Goal: Task Accomplishment & Management: Use online tool/utility

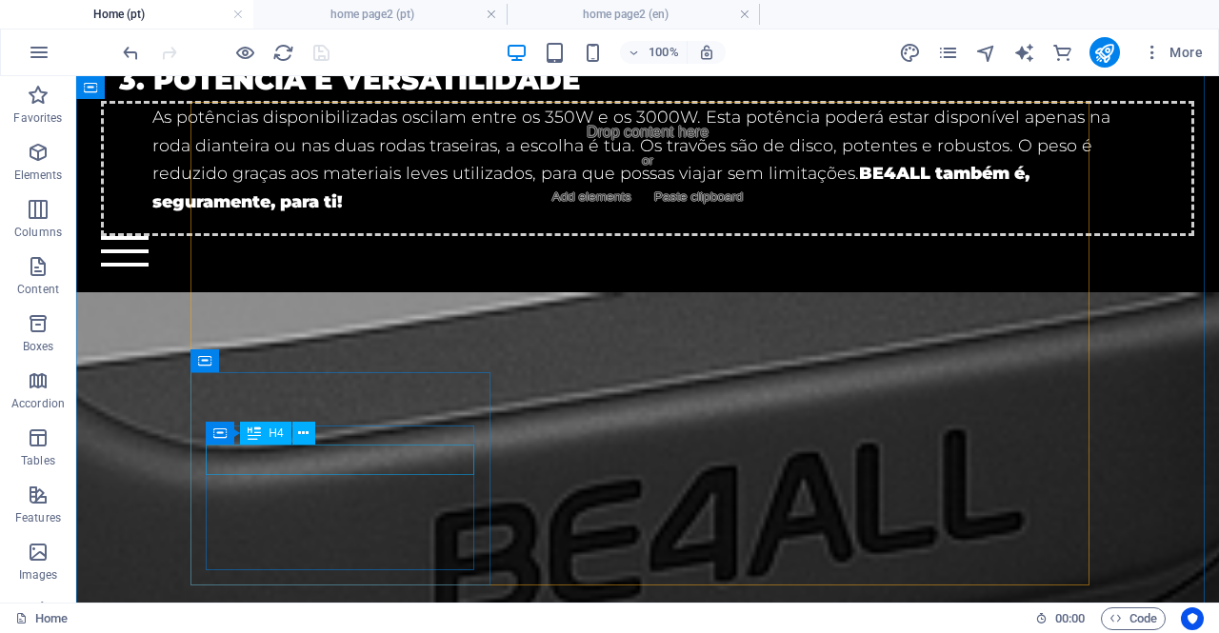
scroll to position [2572, 0]
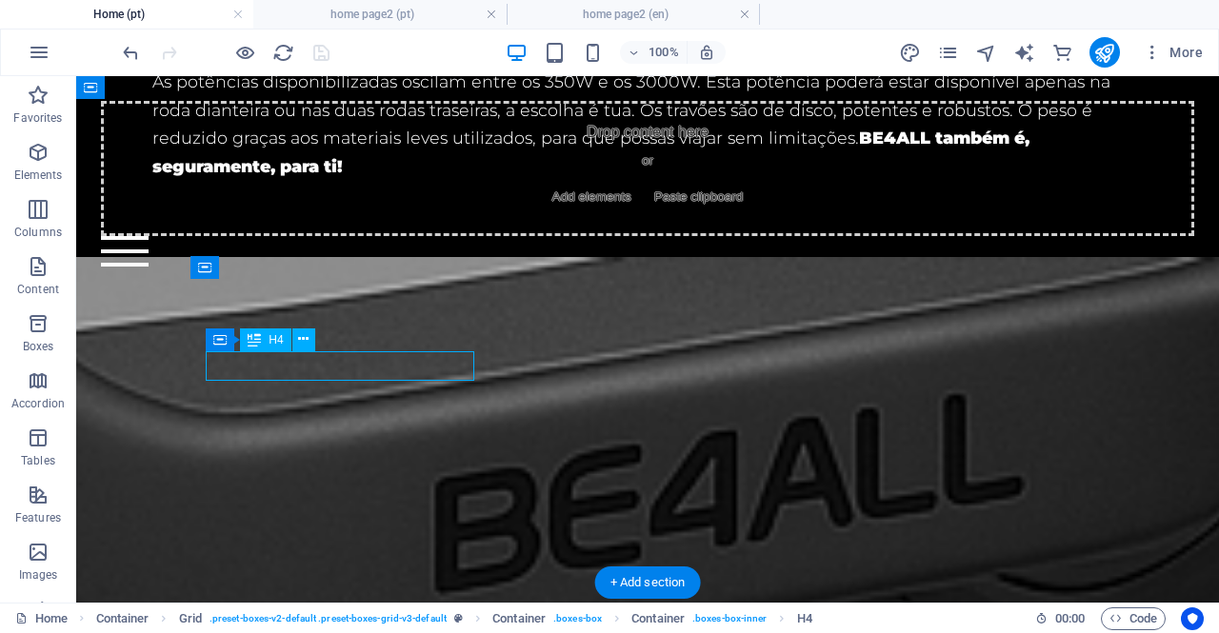
scroll to position [2818, 0]
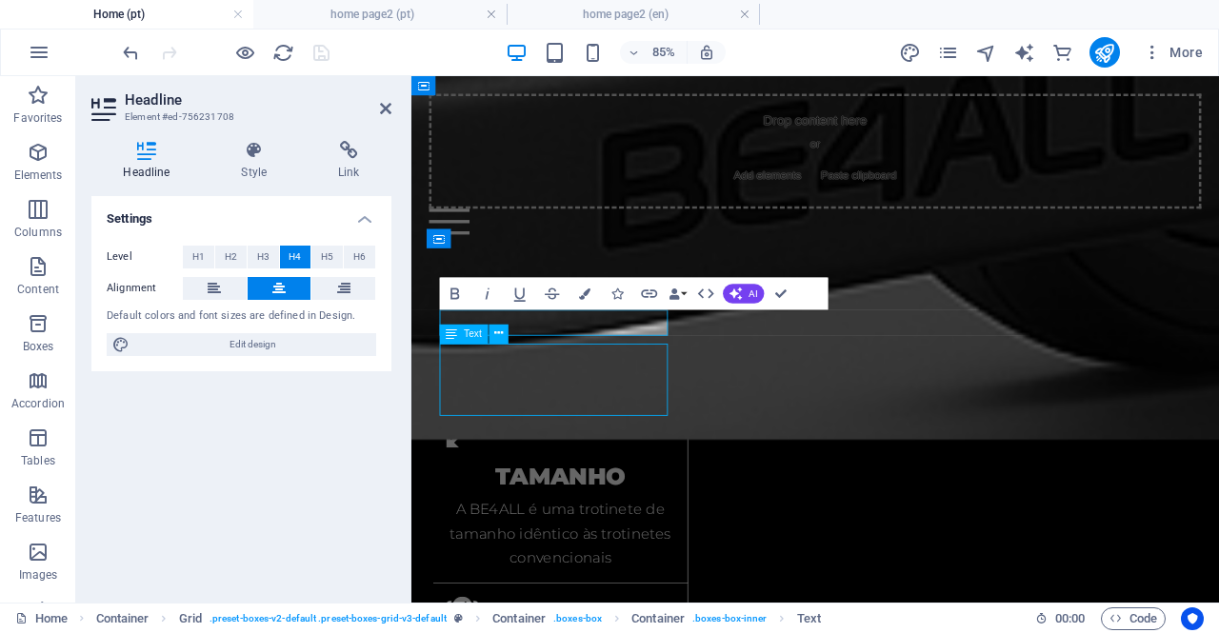
scroll to position [2572, 0]
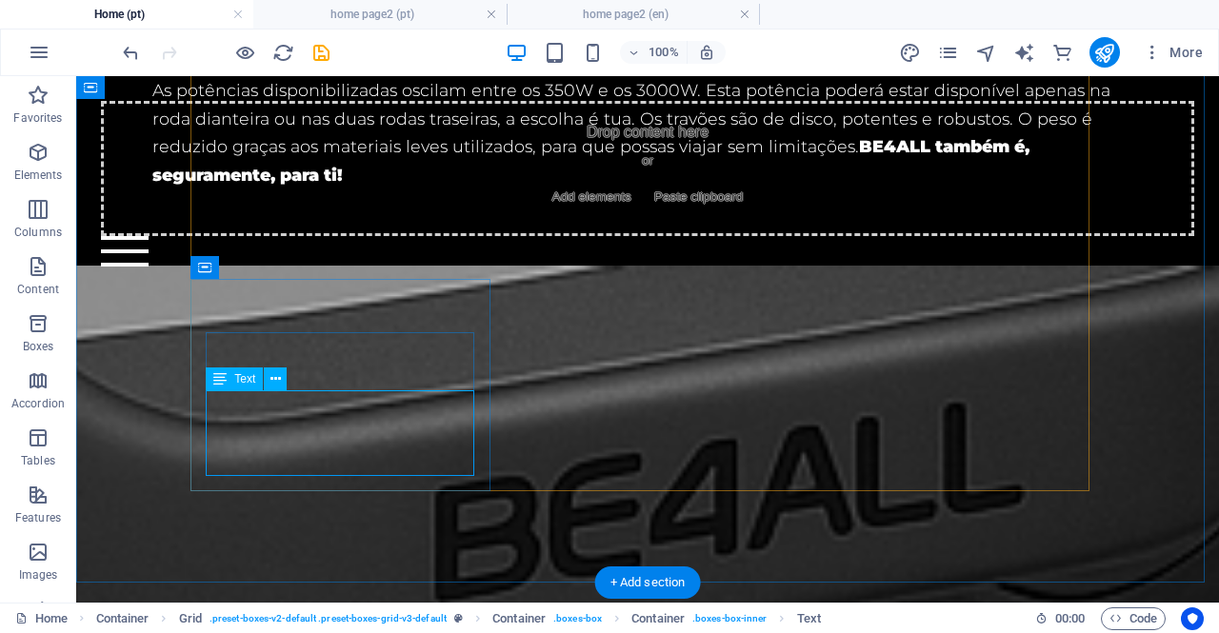
drag, startPoint x: 412, startPoint y: 464, endPoint x: 364, endPoint y: 452, distance: 49.0
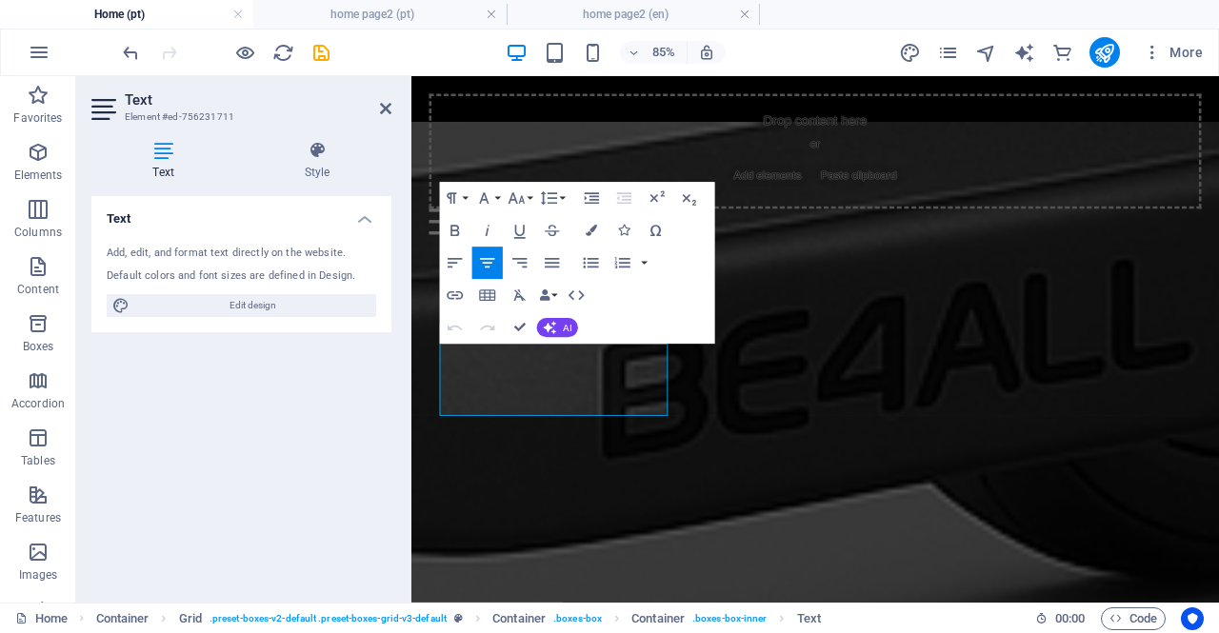
scroll to position [2818, 0]
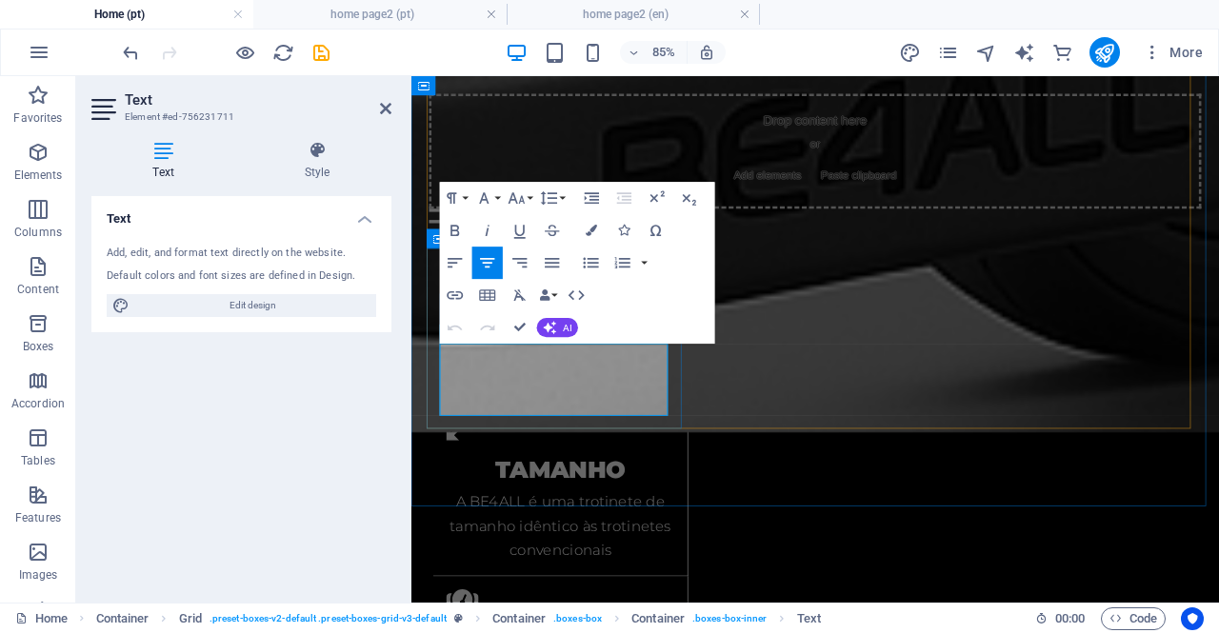
drag, startPoint x: 648, startPoint y: 463, endPoint x: 460, endPoint y: 417, distance: 193.2
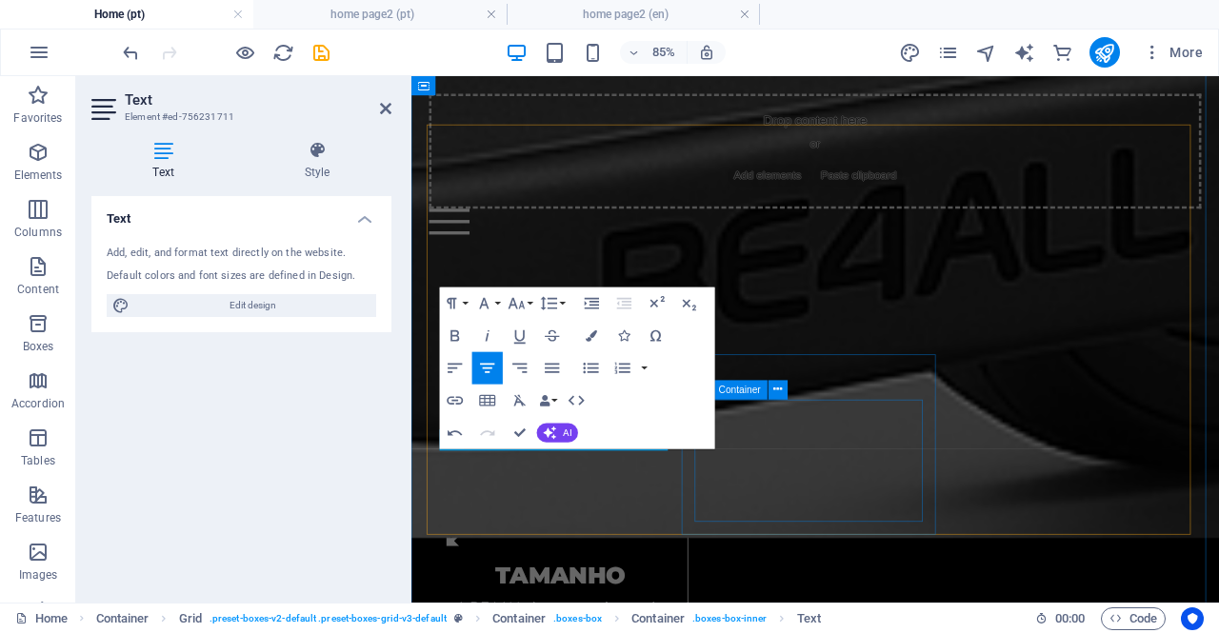
scroll to position [2599, 0]
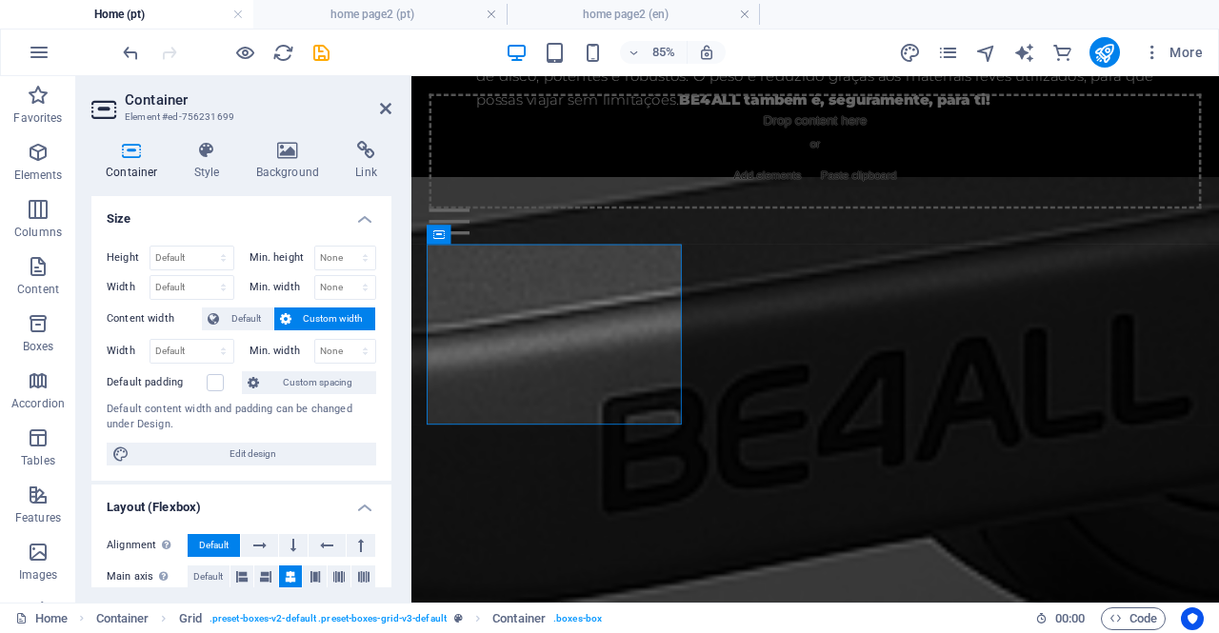
scroll to position [2824, 0]
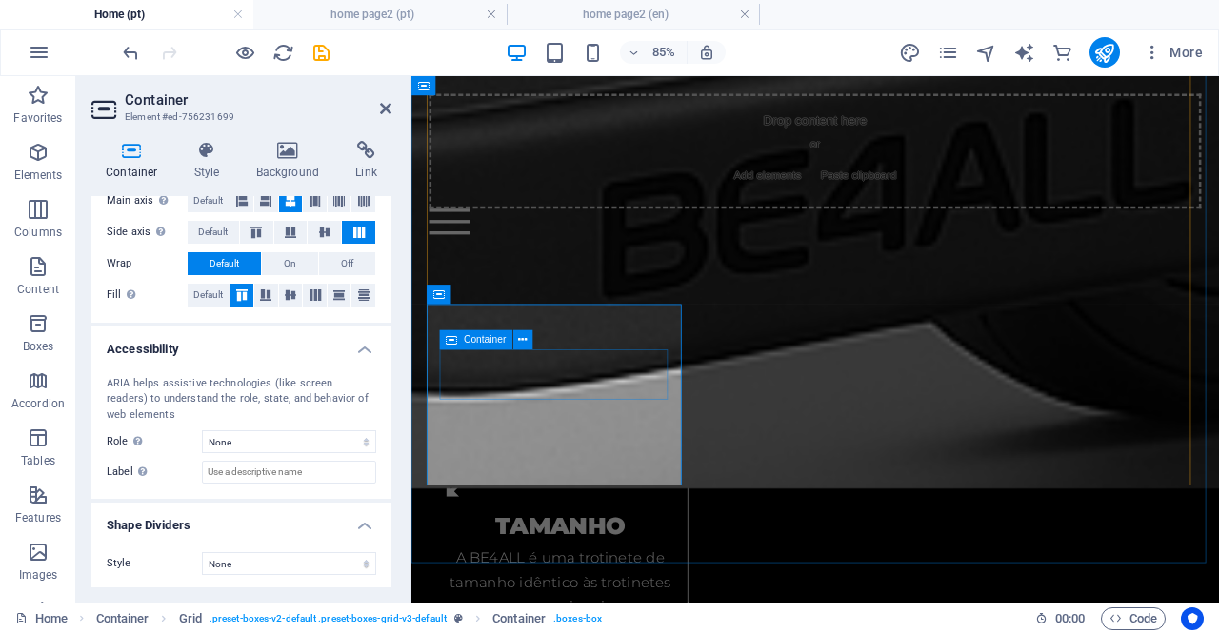
scroll to position [2728, 0]
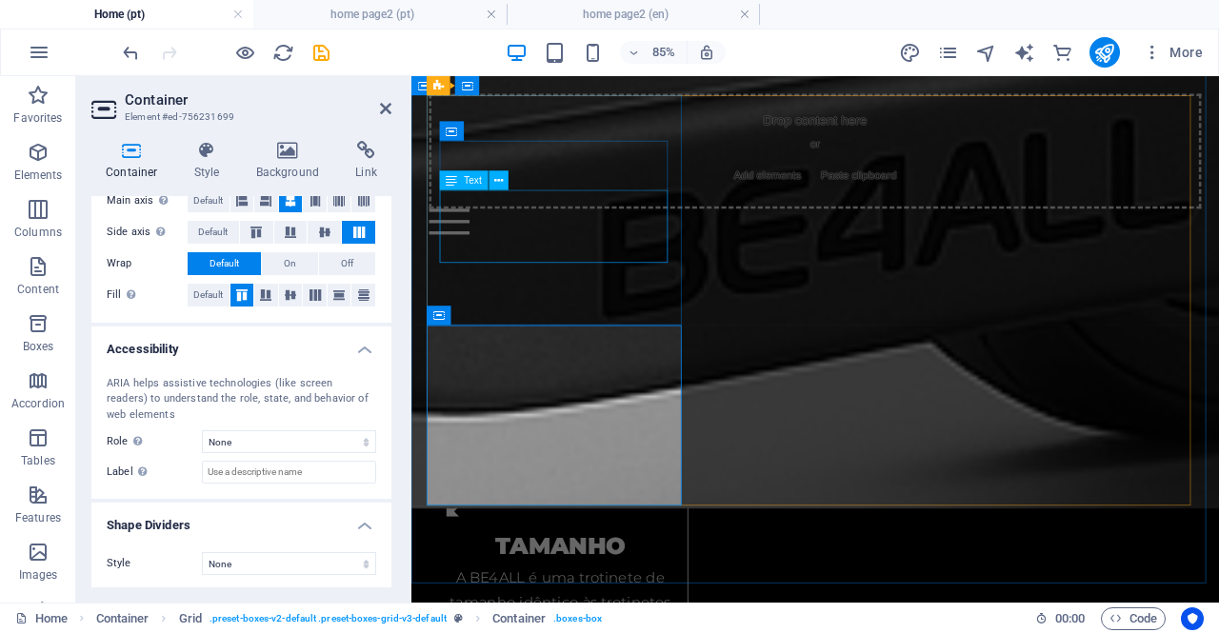
click at [581, 282] on div "Drop content here or Add elements Paste clipboard Home Bicycle Details About us…" at bounding box center [887, 180] width 951 height 208
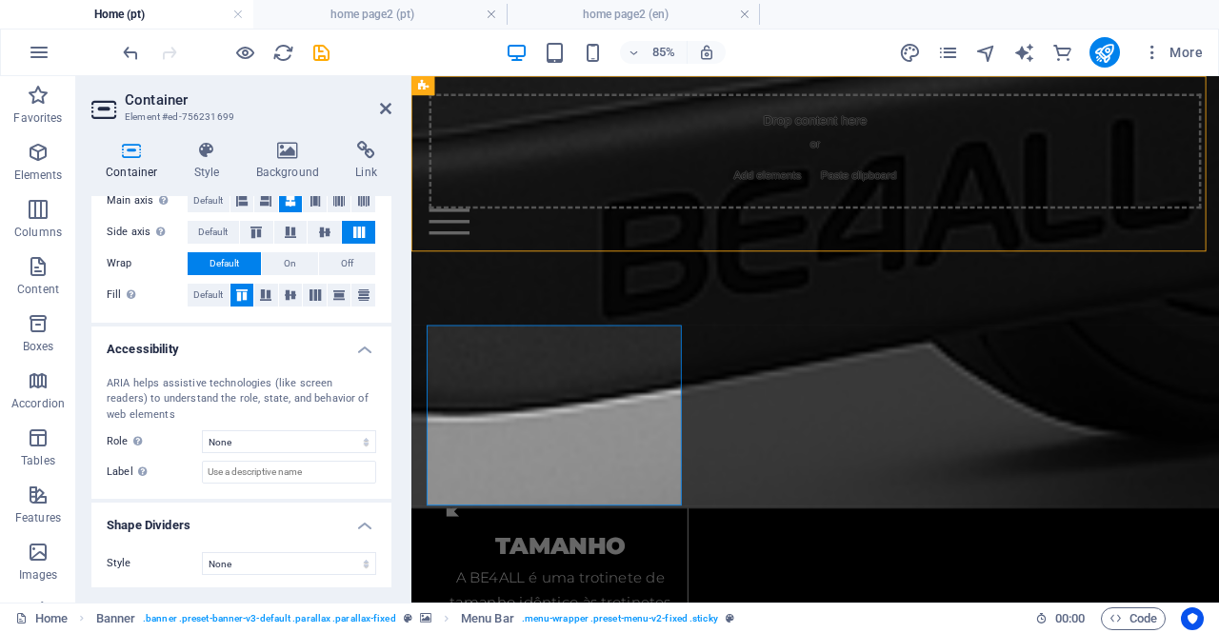
scroll to position [2482, 0]
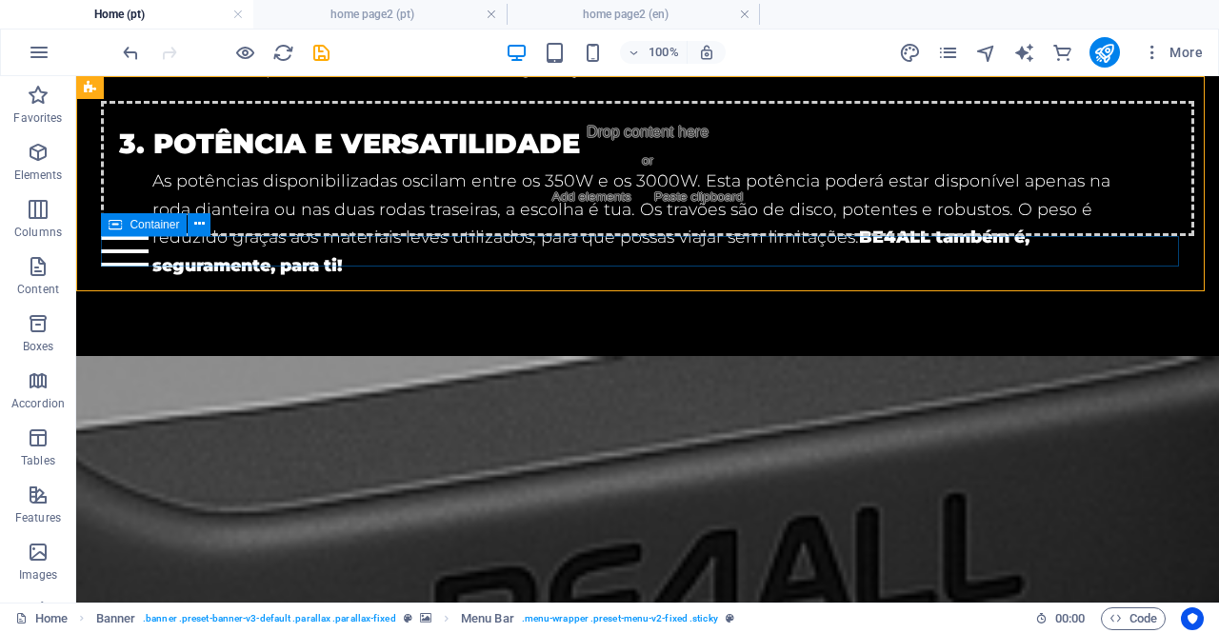
click at [359, 266] on div at bounding box center [647, 251] width 1093 height 30
click at [356, 277] on div "Drop content here or Add elements Paste clipboard Home Bicycle Details About us…" at bounding box center [647, 184] width 1143 height 216
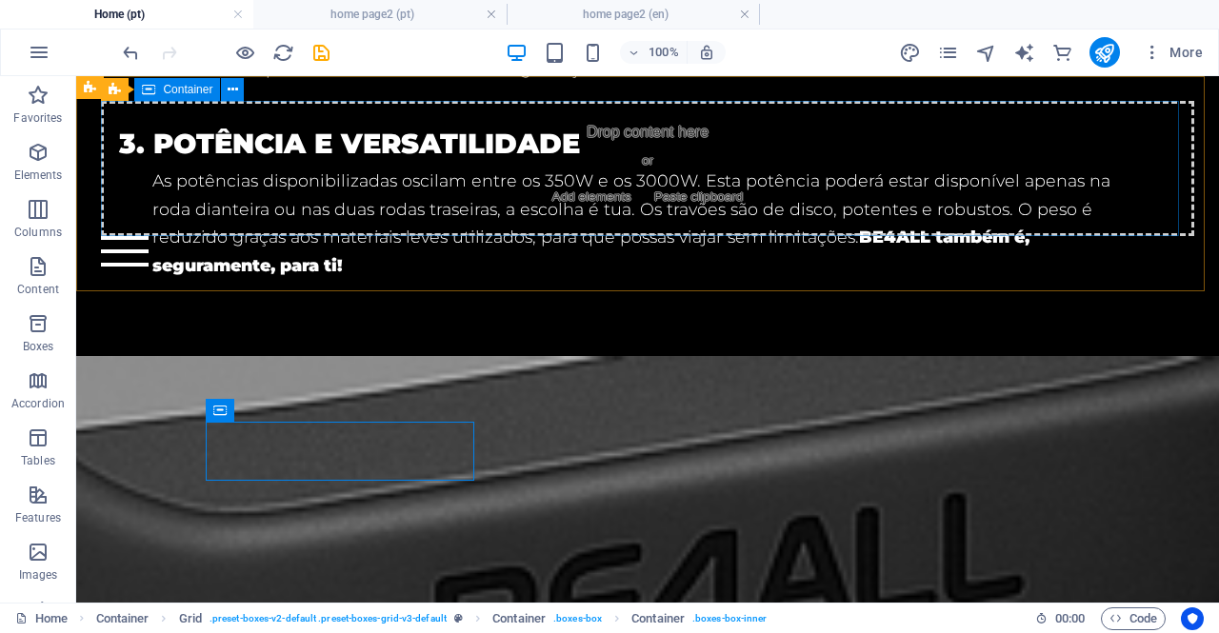
click at [365, 197] on div "Drop content here or Add elements Paste clipboard" at bounding box center [647, 168] width 1093 height 135
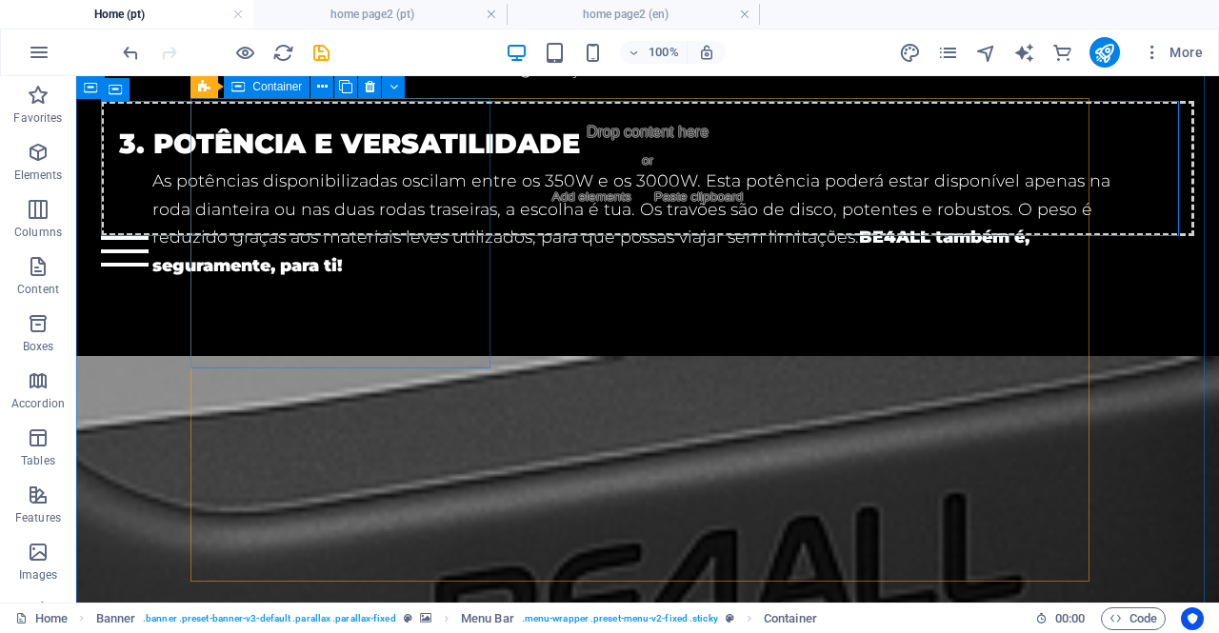
scroll to position [2291, 0]
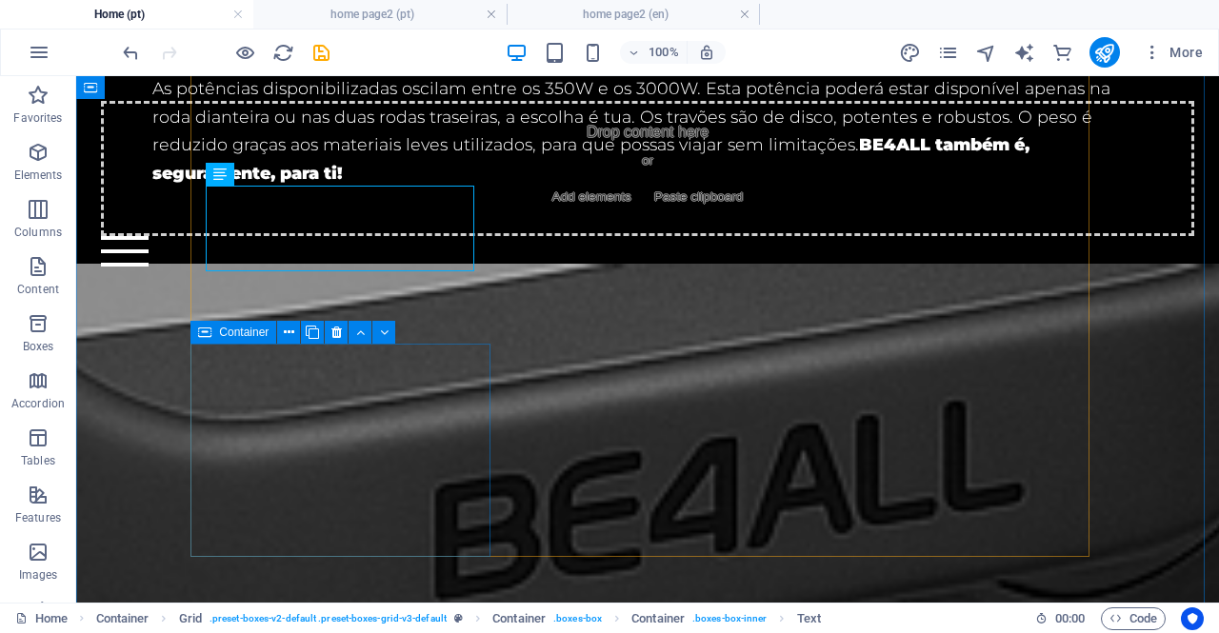
scroll to position [2577, 0]
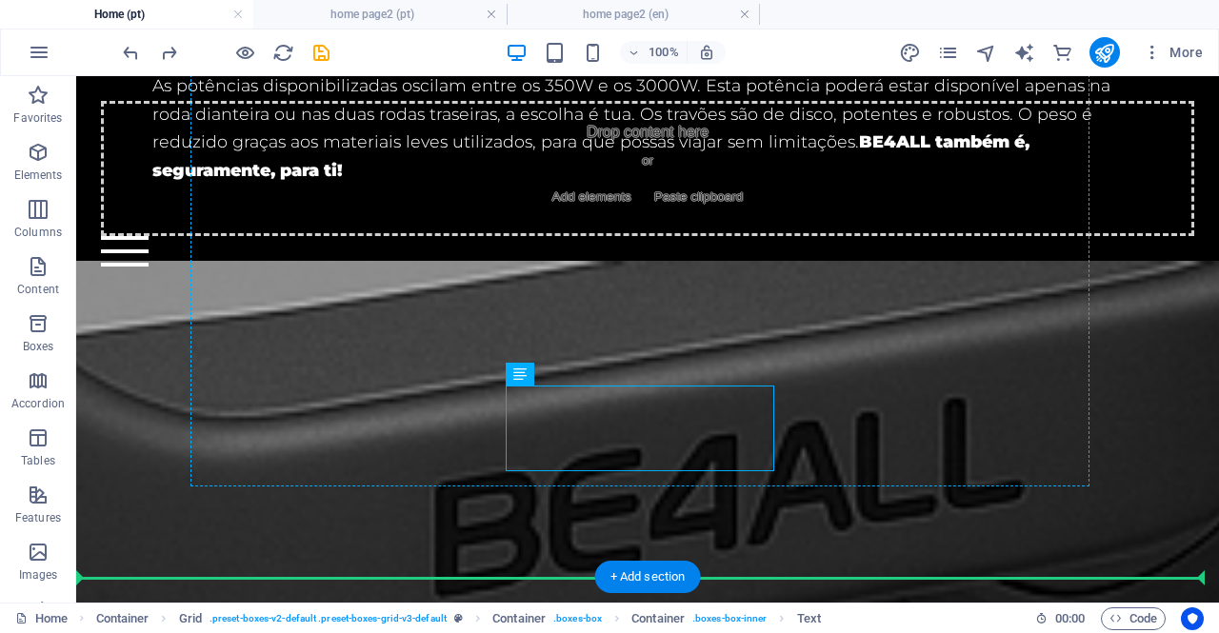
drag, startPoint x: 575, startPoint y: 420, endPoint x: 326, endPoint y: 422, distance: 249.6
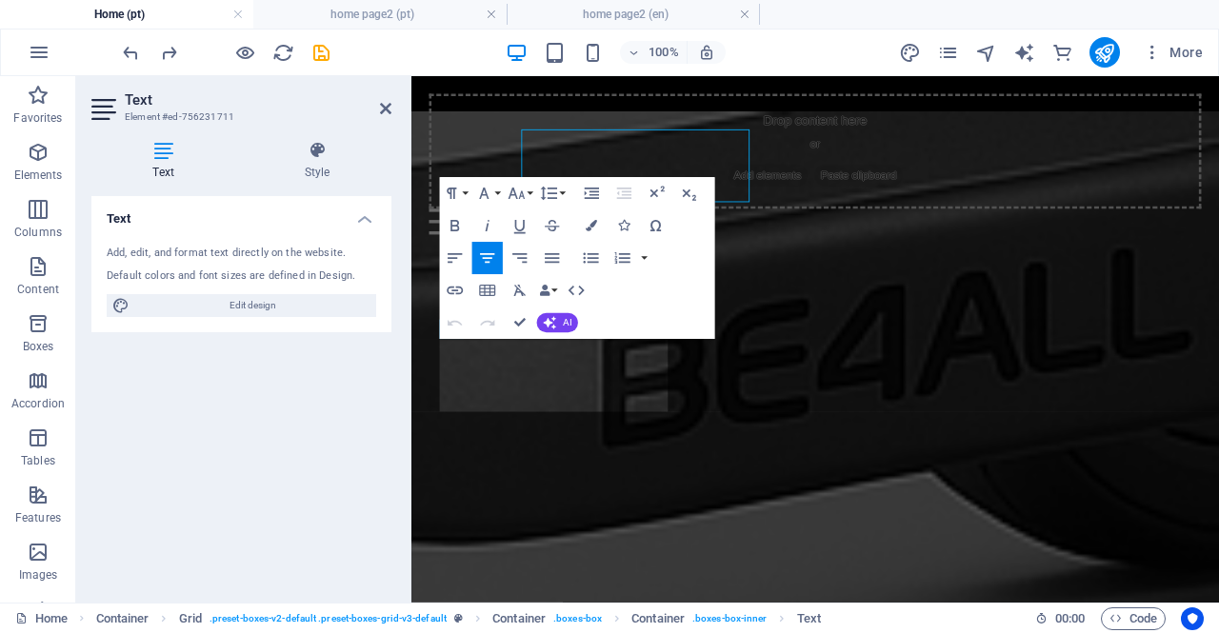
scroll to position [2824, 0]
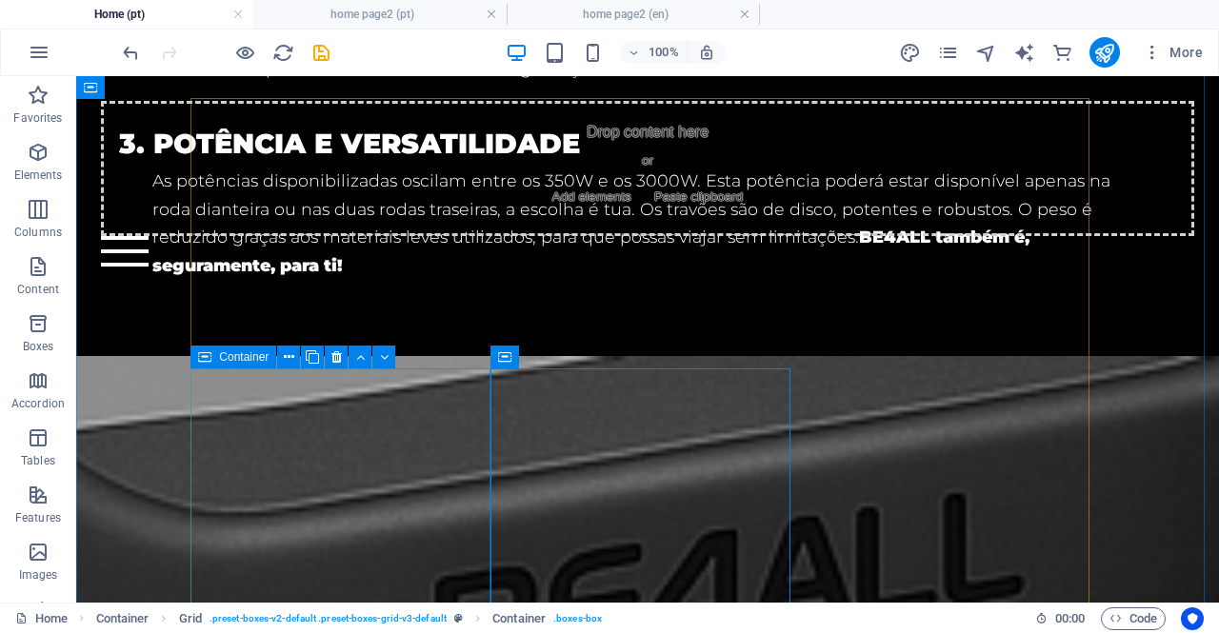
scroll to position [2577, 0]
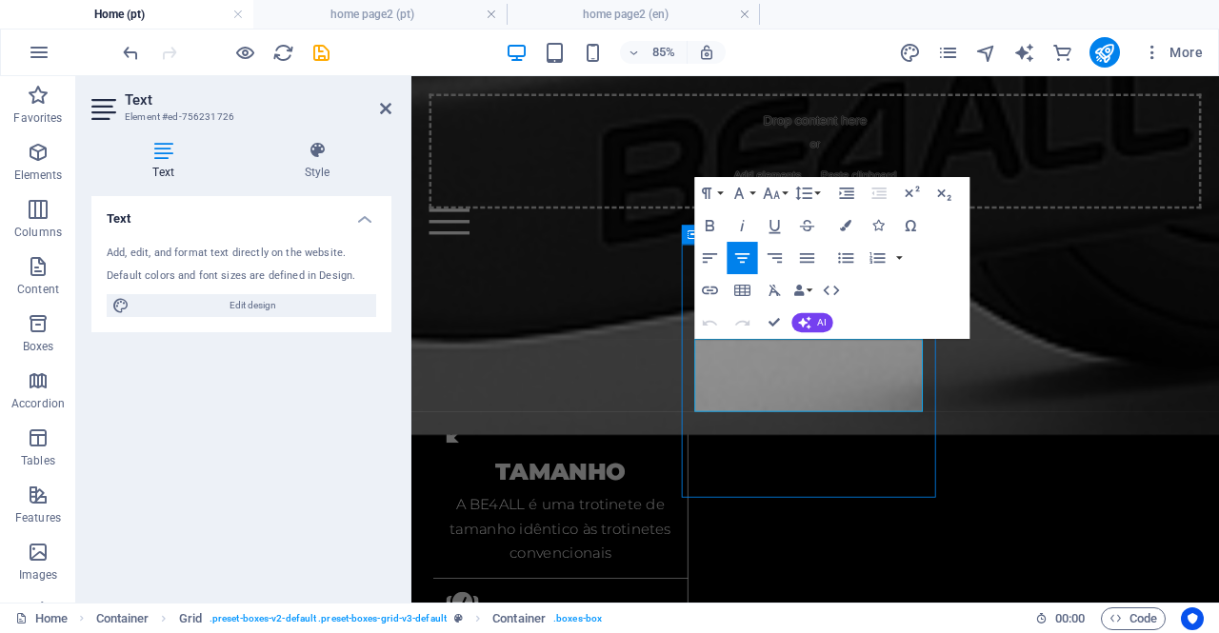
scroll to position [2576, 0]
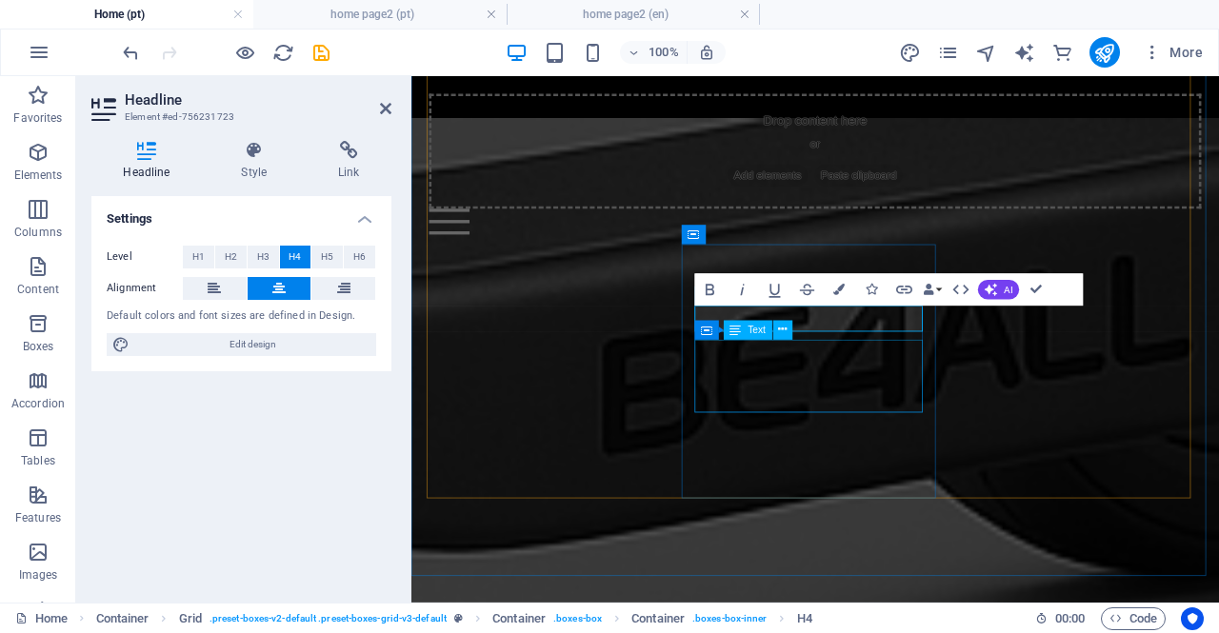
scroll to position [2823, 0]
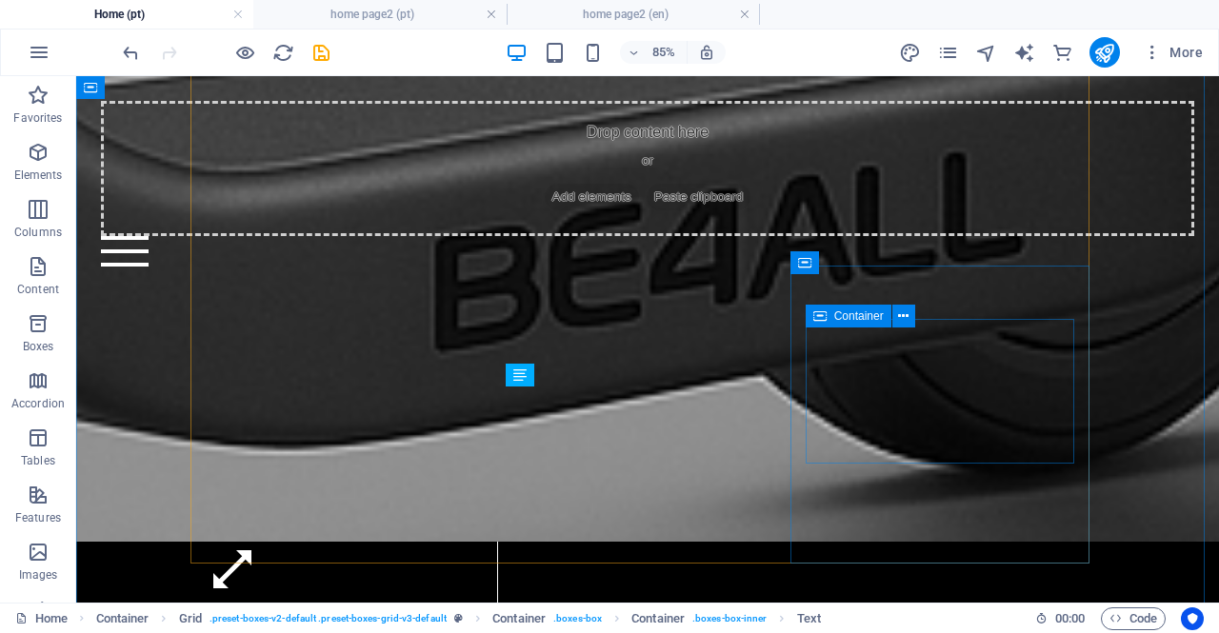
scroll to position [2576, 0]
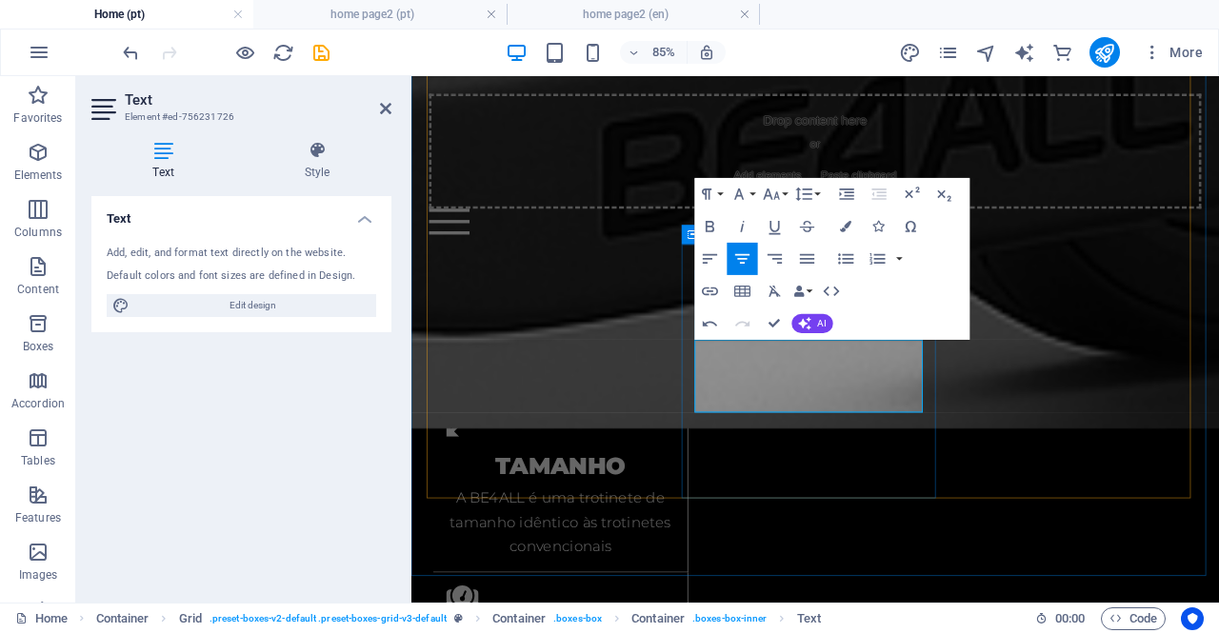
drag, startPoint x: 948, startPoint y: 452, endPoint x: 869, endPoint y: 412, distance: 88.2
click at [805, 261] on icon "button" at bounding box center [806, 259] width 19 height 19
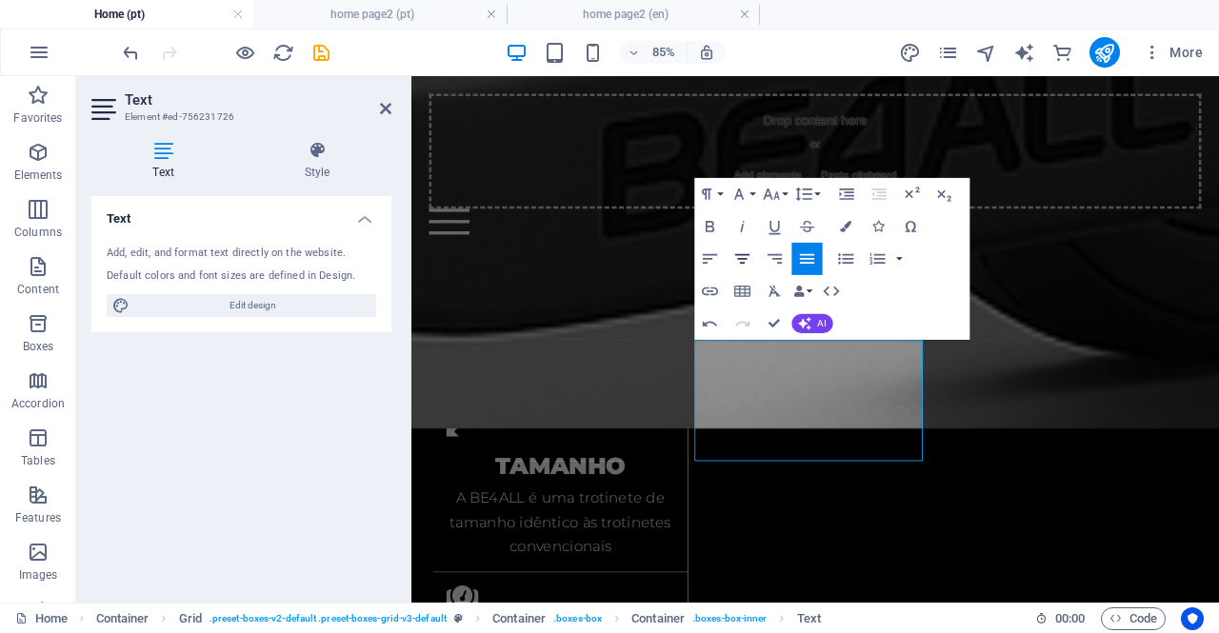
click at [749, 260] on icon "button" at bounding box center [742, 259] width 19 height 19
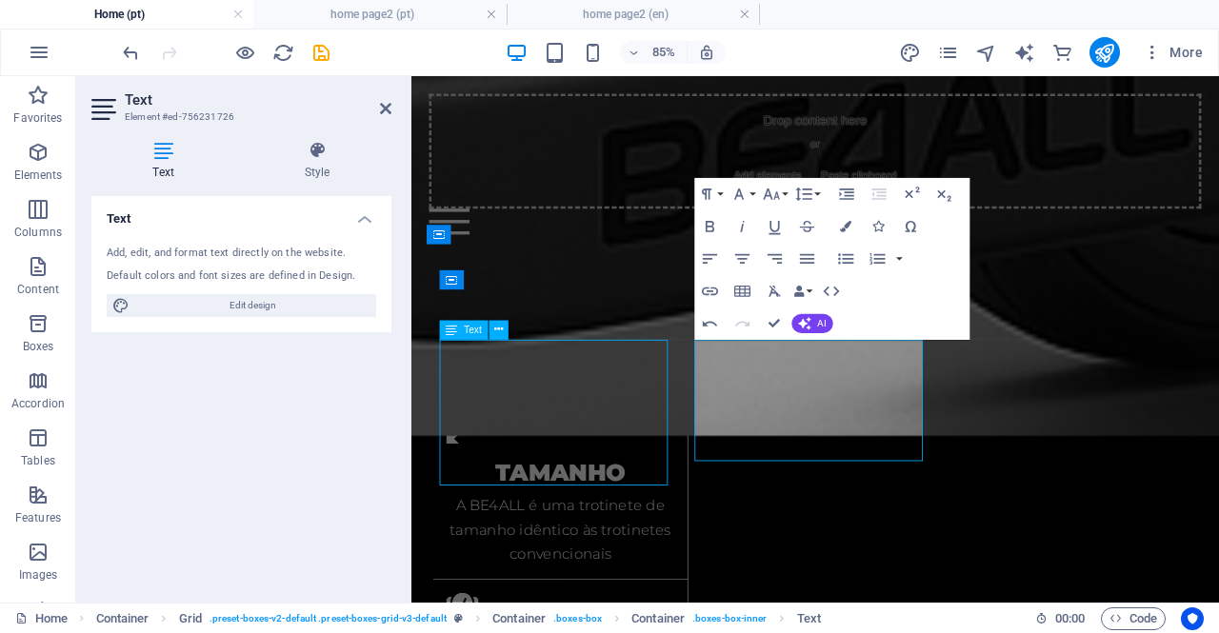
scroll to position [2576, 0]
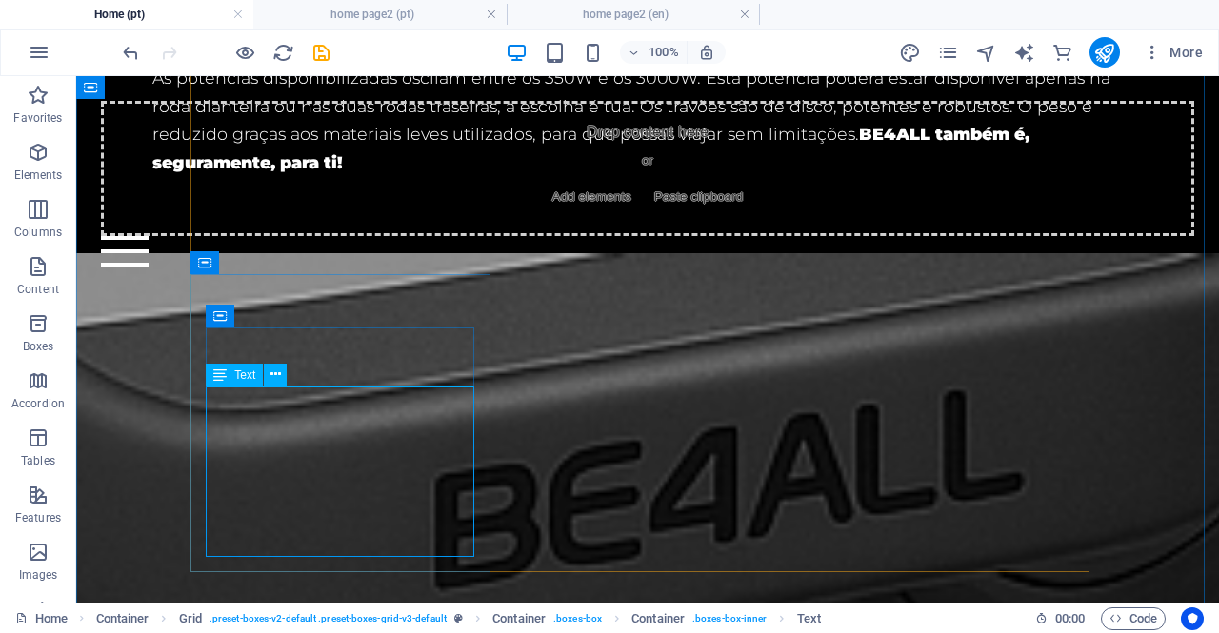
scroll to position [2823, 0]
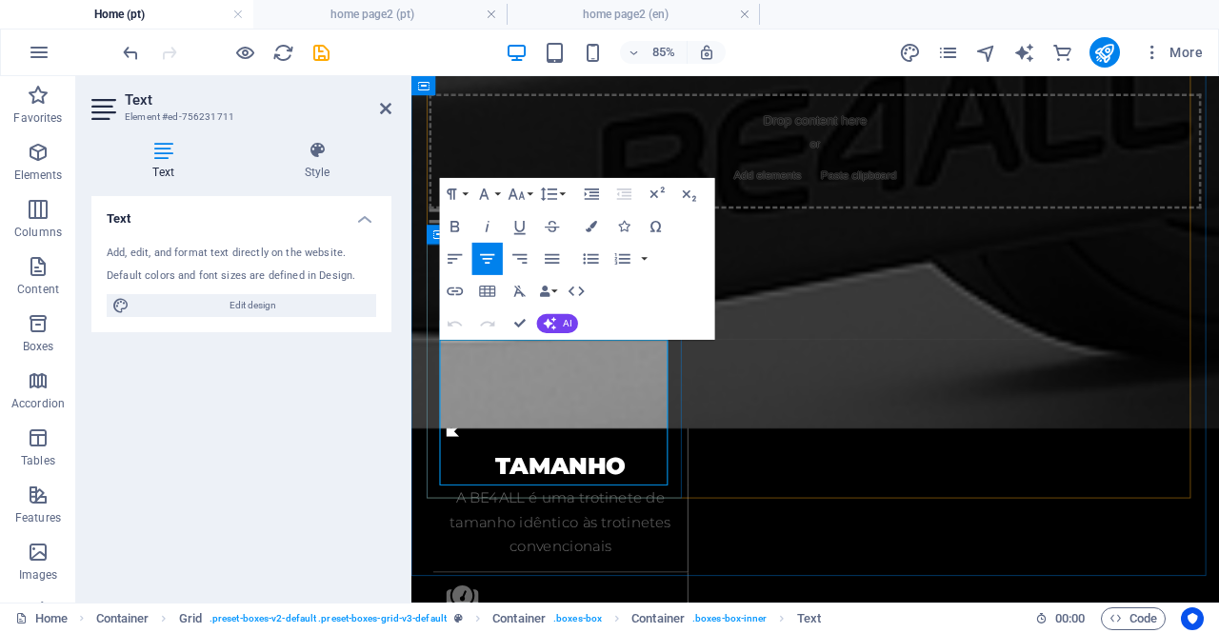
drag, startPoint x: 689, startPoint y: 542, endPoint x: 458, endPoint y: 411, distance: 265.4
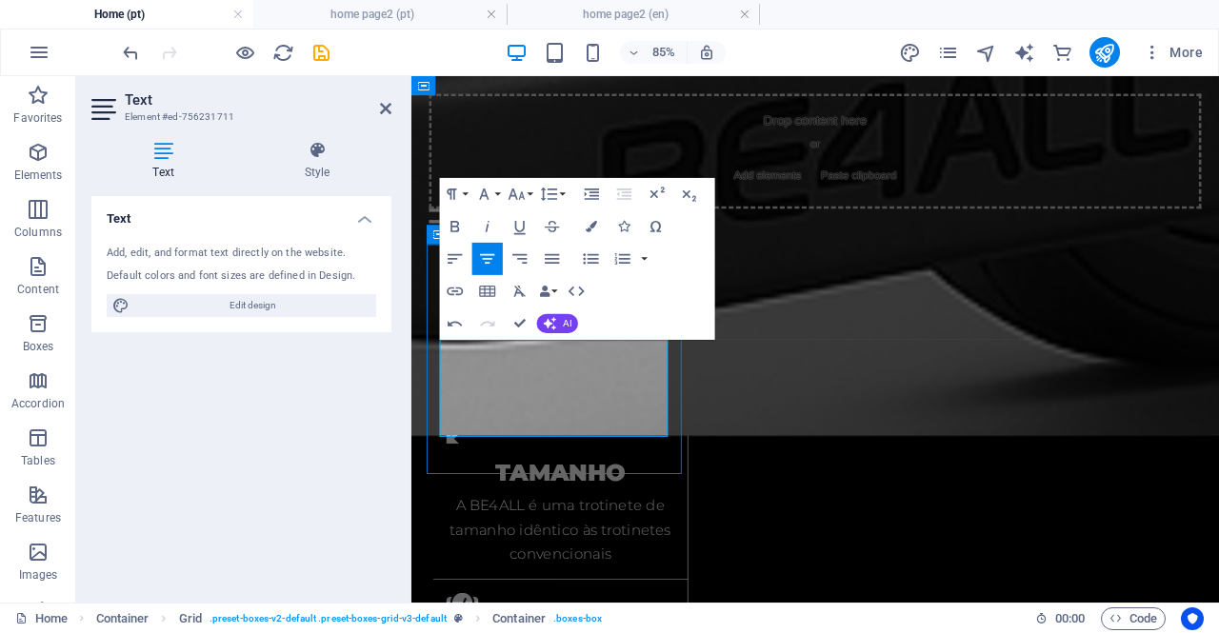
scroll to position [2576, 0]
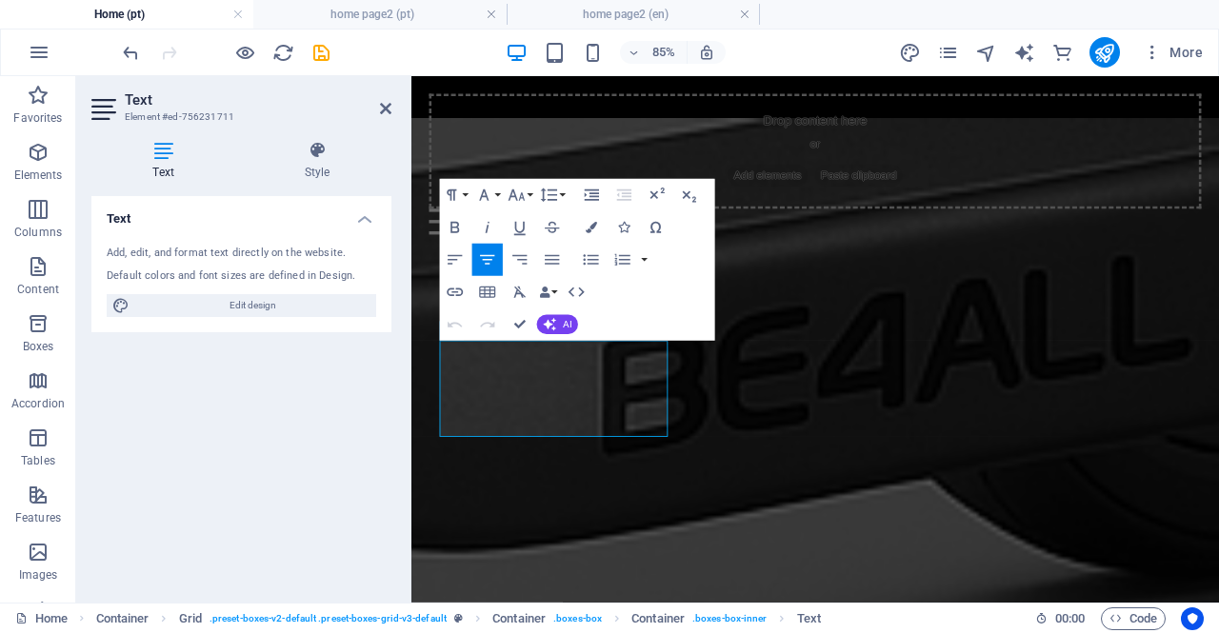
scroll to position [2822, 0]
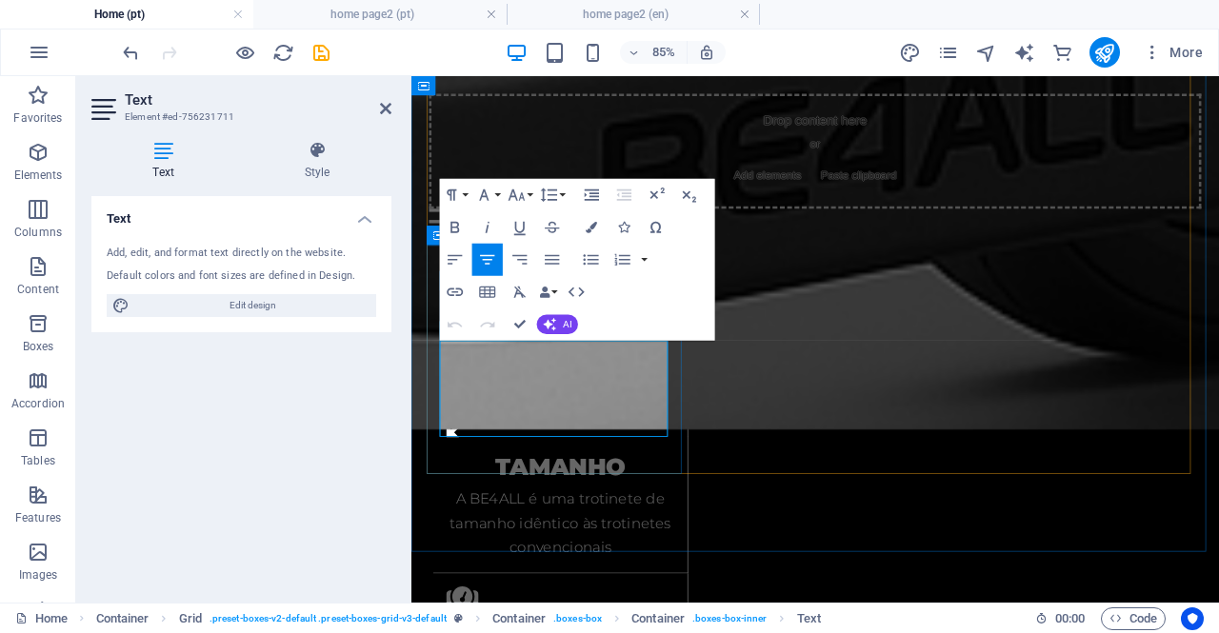
drag, startPoint x: 576, startPoint y: 434, endPoint x: 452, endPoint y: 407, distance: 126.9
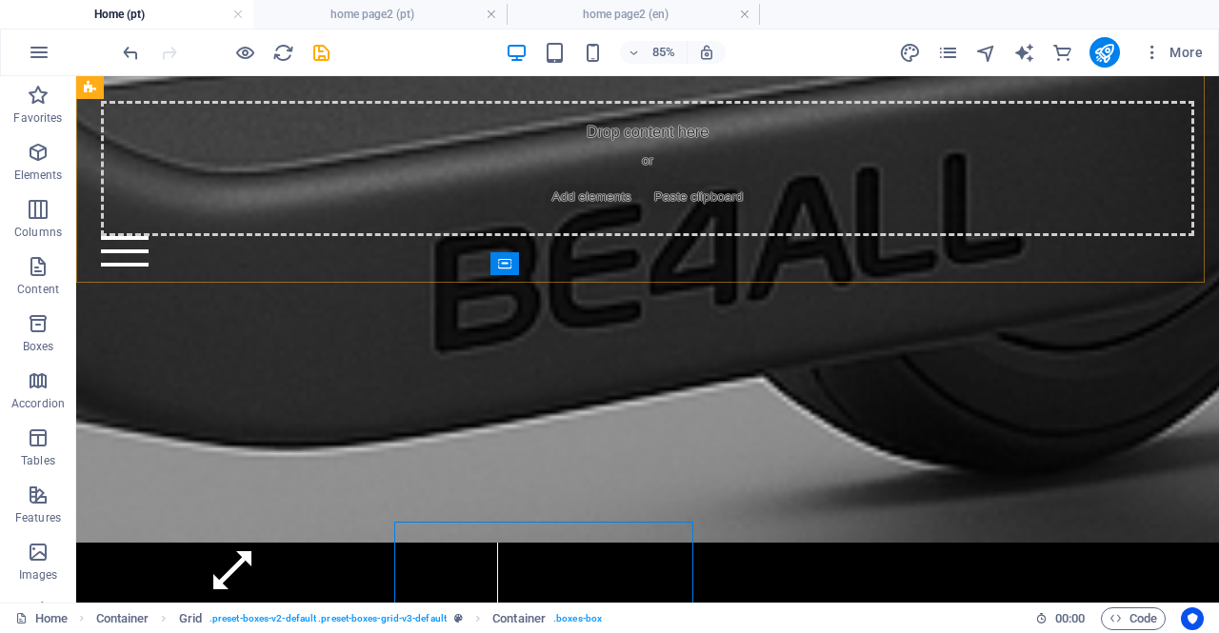
scroll to position [2576, 0]
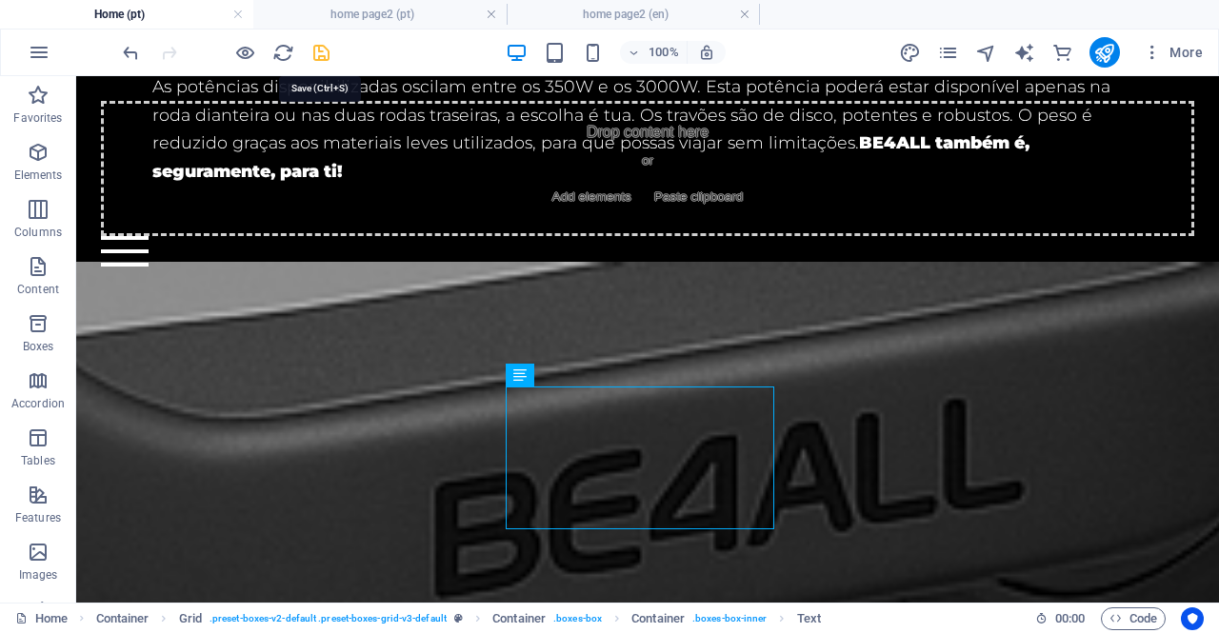
click at [330, 49] on icon "save" at bounding box center [322, 53] width 22 height 22
checkbox input "false"
